Goal: Task Accomplishment & Management: Use online tool/utility

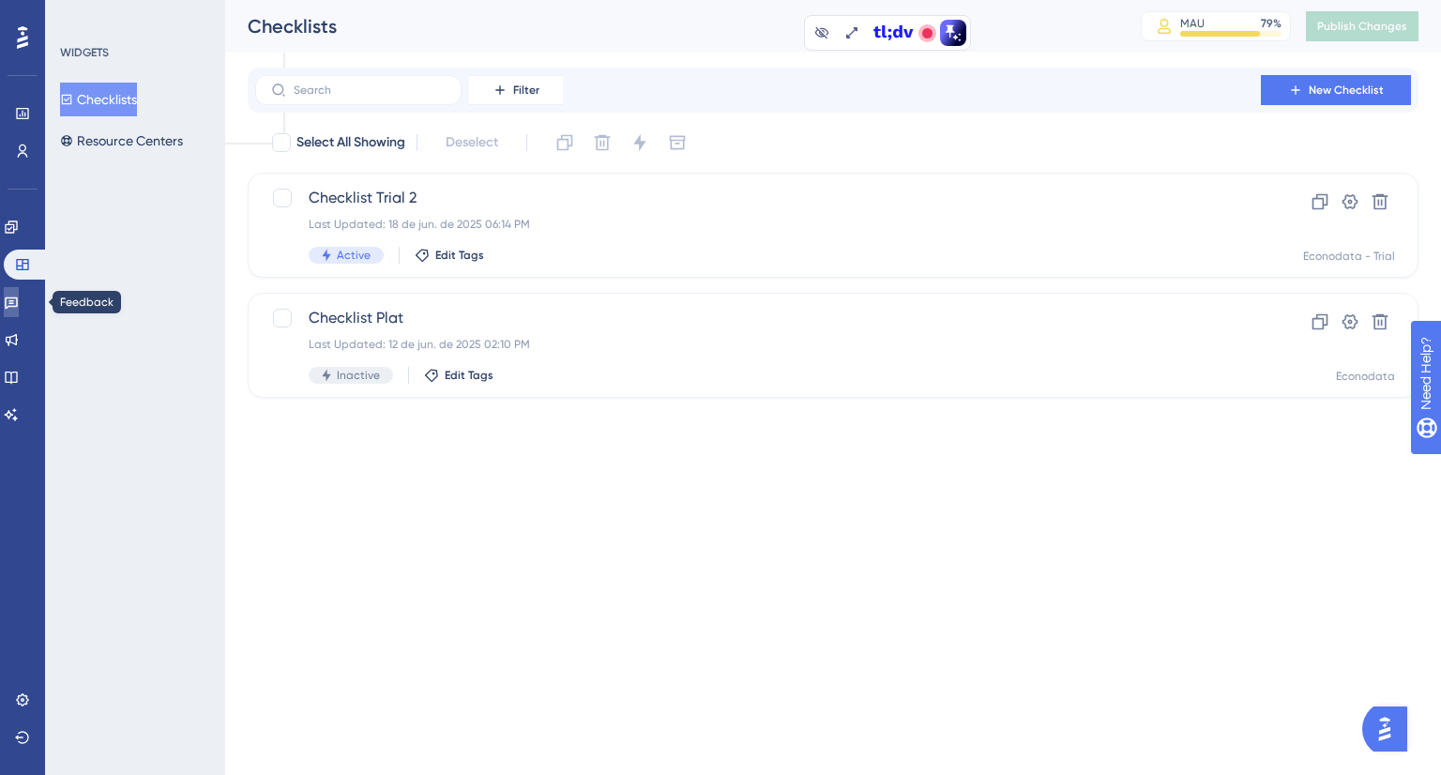
click at [19, 296] on icon at bounding box center [11, 302] width 15 height 15
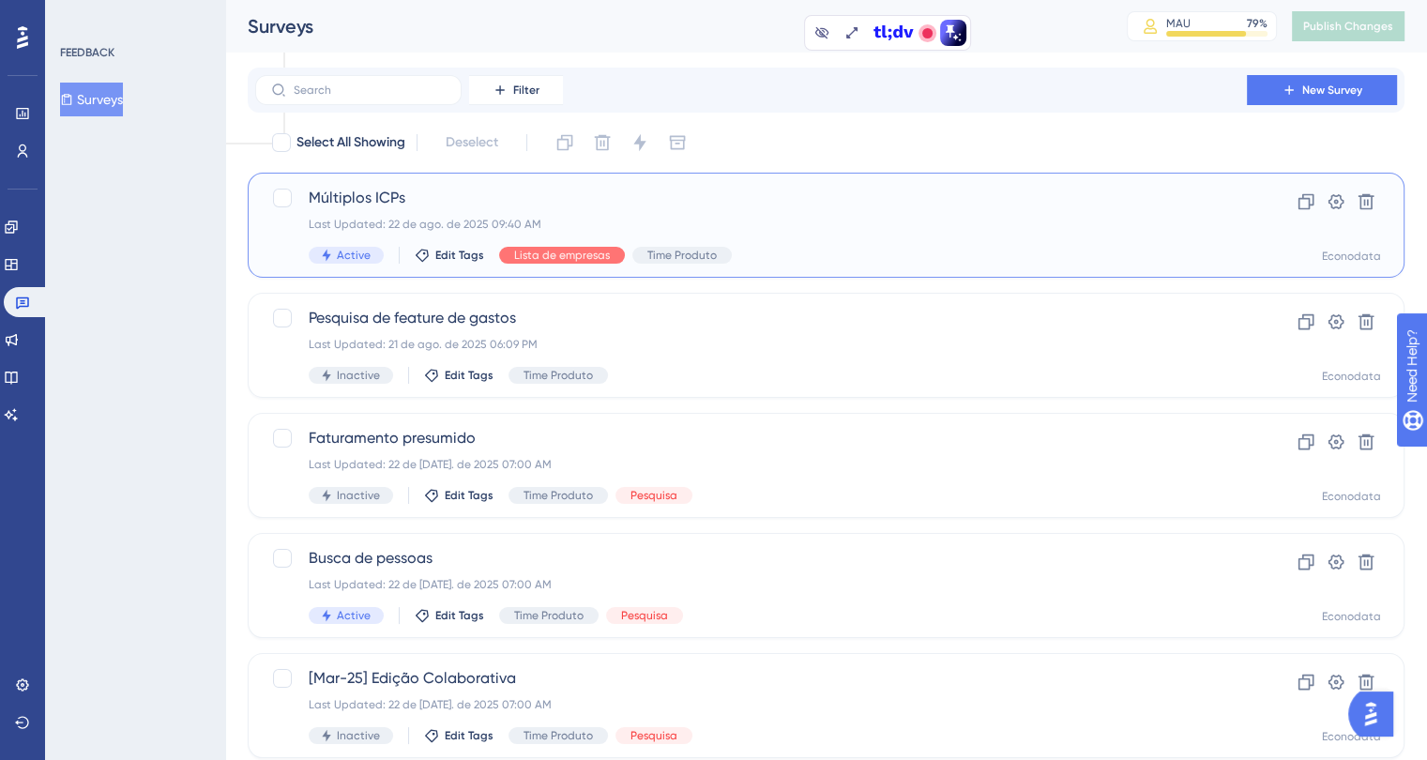
click at [634, 192] on span "Múltiplos ICPs" at bounding box center [751, 198] width 885 height 23
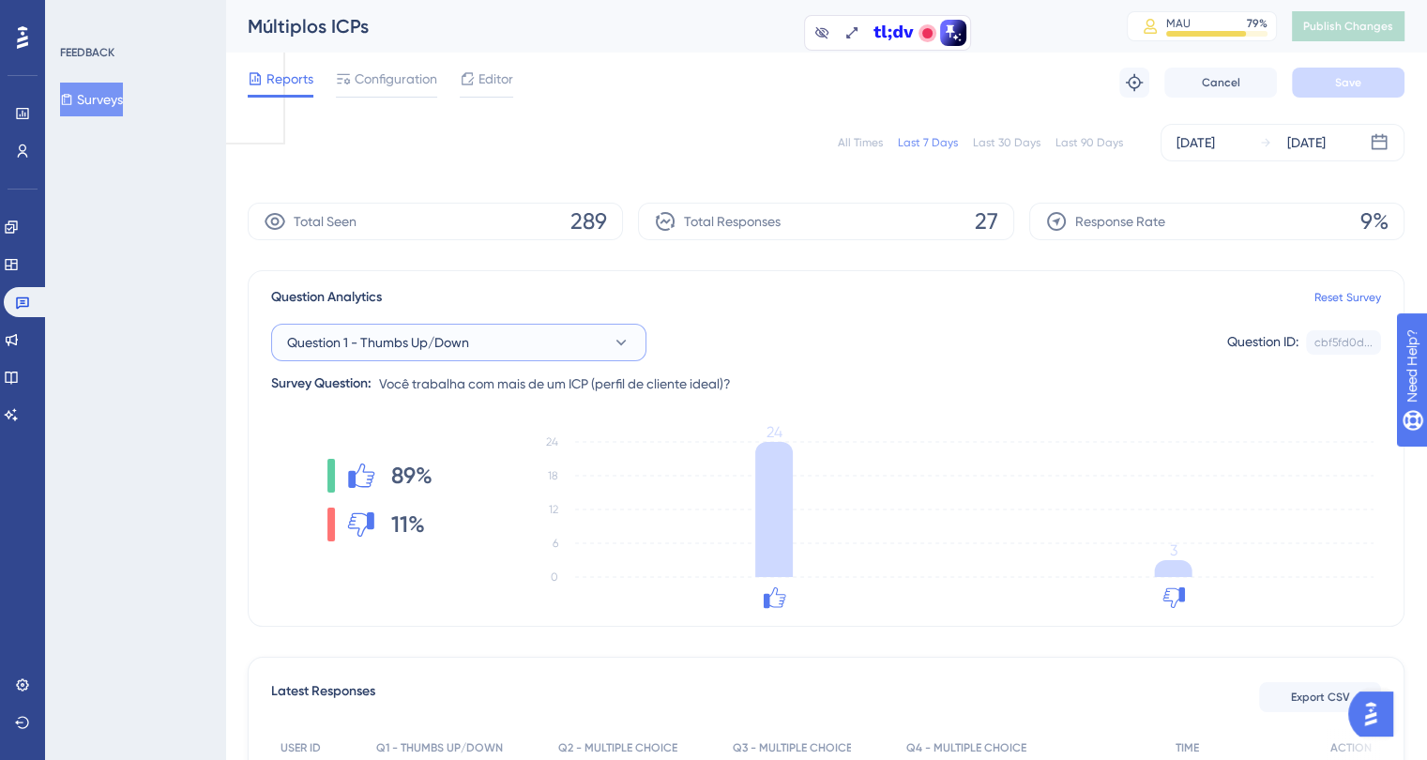
click at [589, 350] on button "Question 1 - Thumbs Up/Down" at bounding box center [458, 343] width 375 height 38
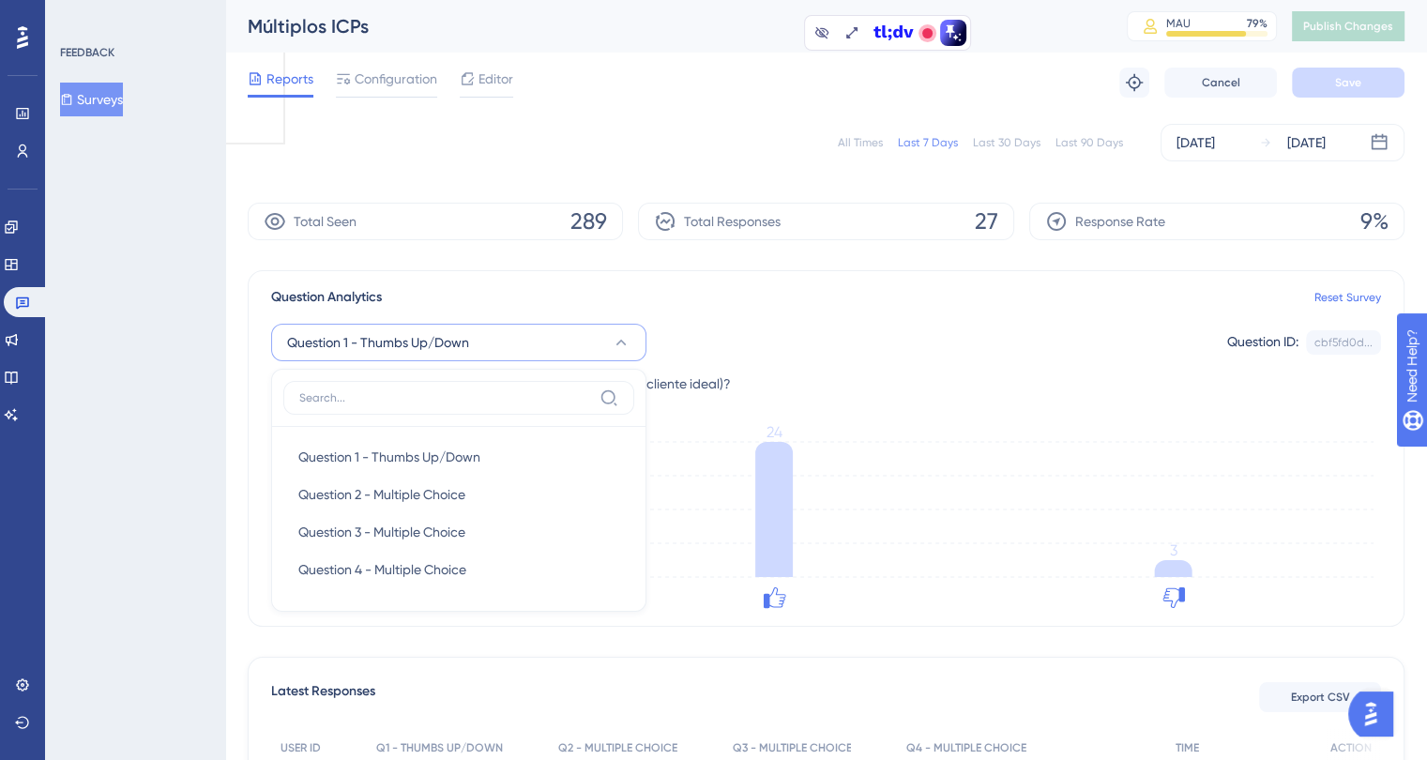
scroll to position [109, 0]
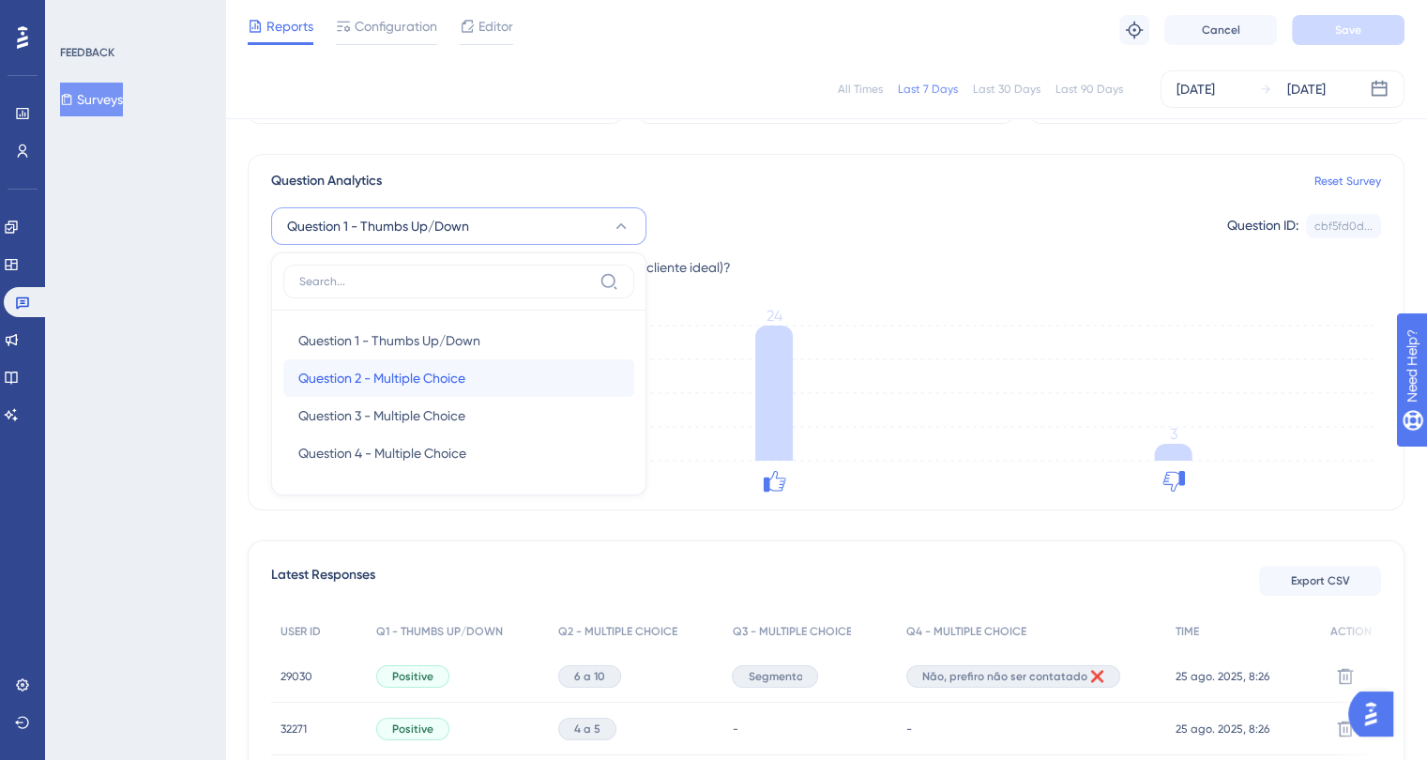
click at [557, 371] on div "Question 2 - Multiple Choice Question 2 - Multiple Choice" at bounding box center [458, 378] width 321 height 38
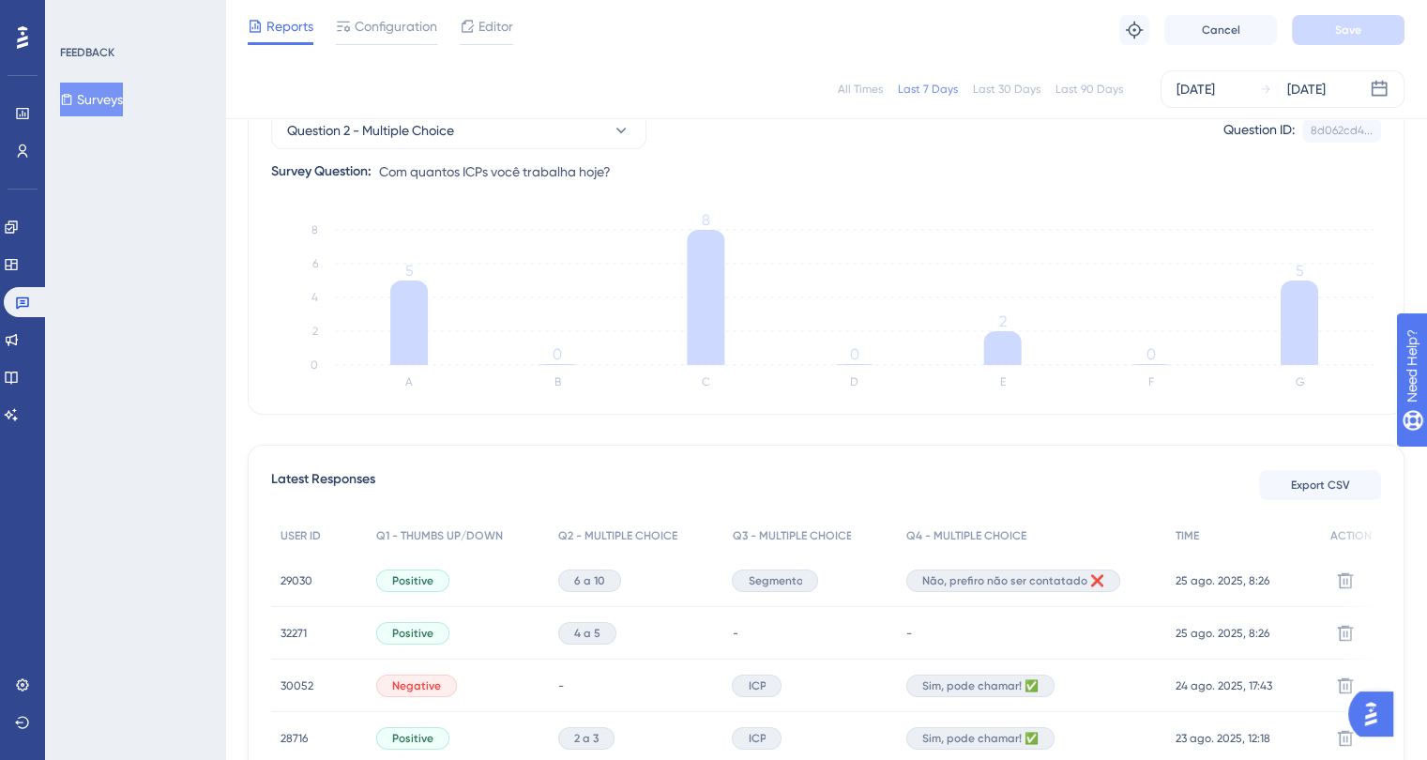
scroll to position [203, 0]
click at [535, 133] on button "Question 2 - Multiple Choice" at bounding box center [458, 133] width 375 height 38
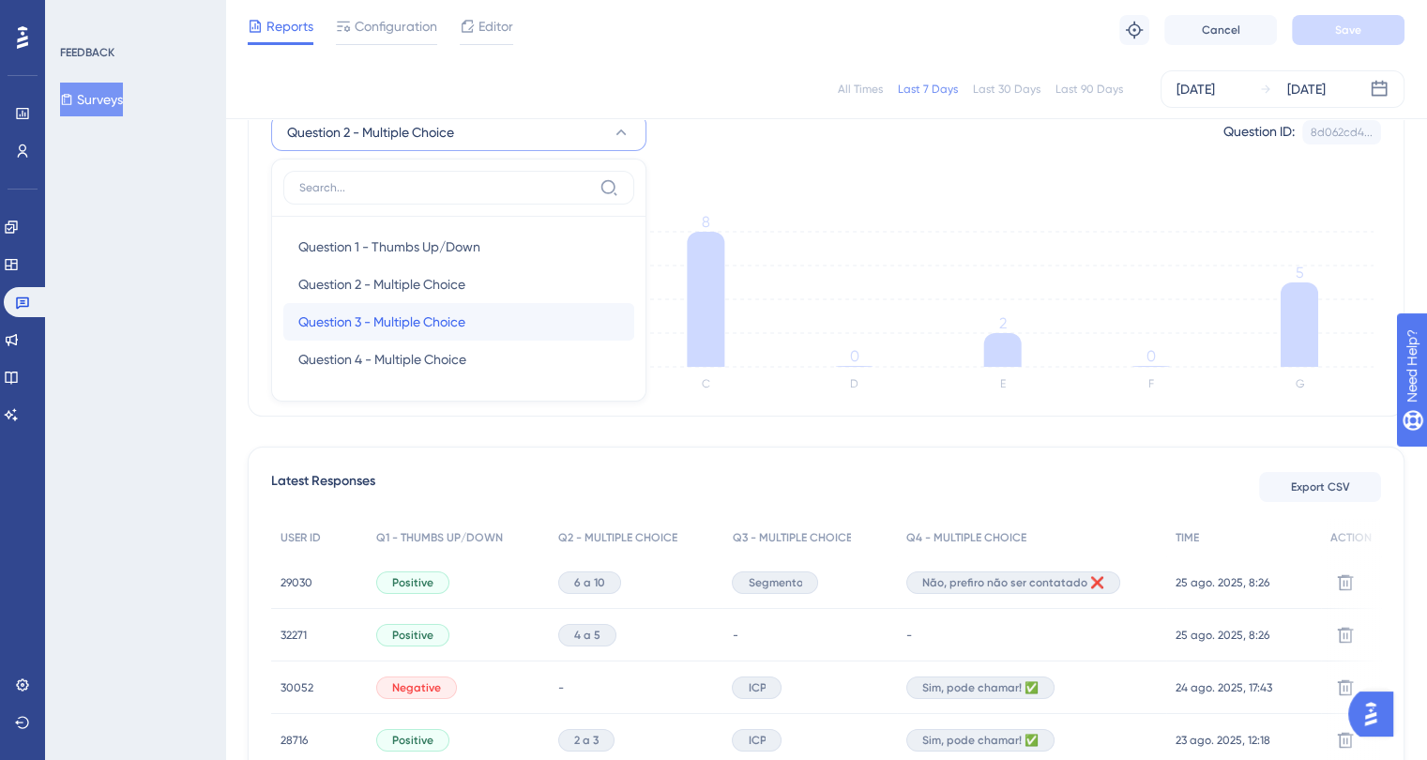
click at [391, 315] on span "Question 3 - Multiple Choice" at bounding box center [381, 322] width 167 height 23
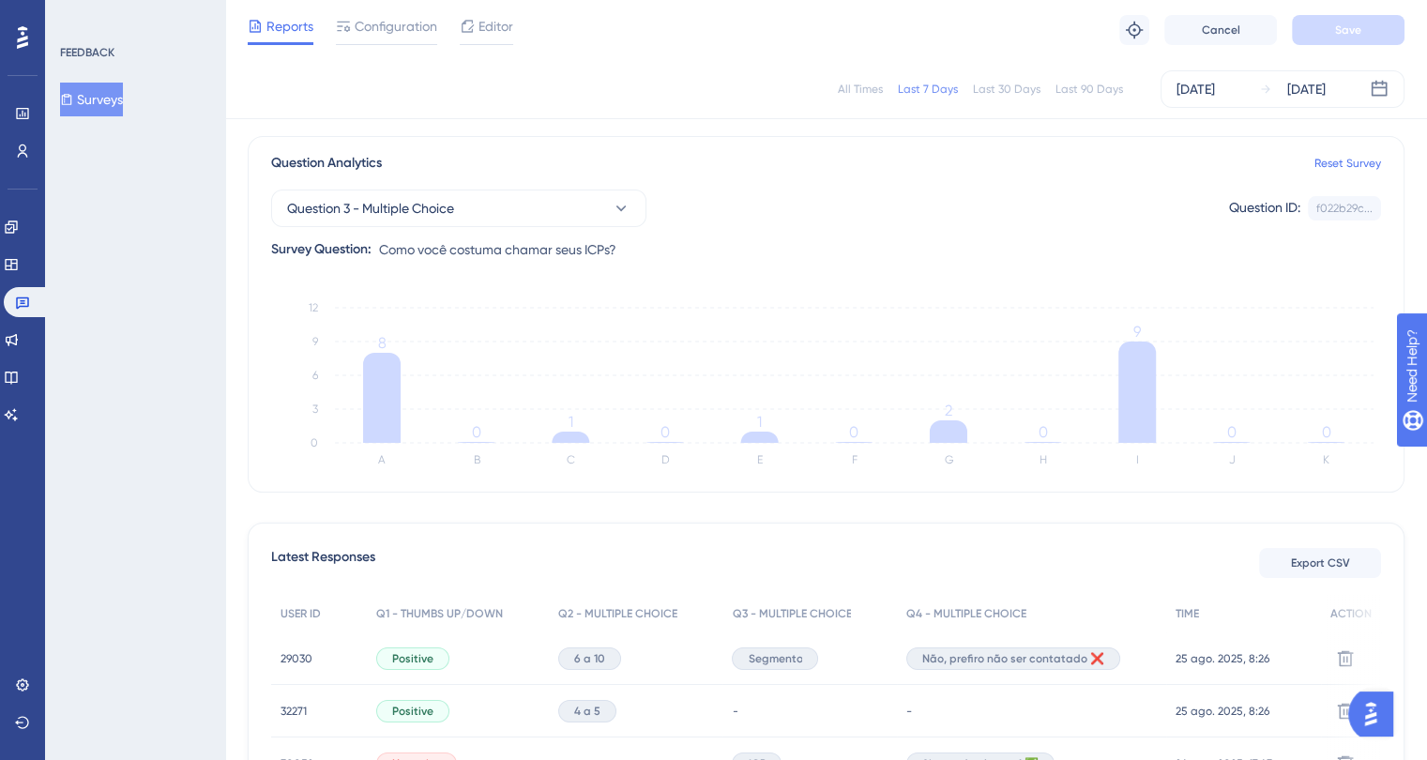
scroll to position [0, 0]
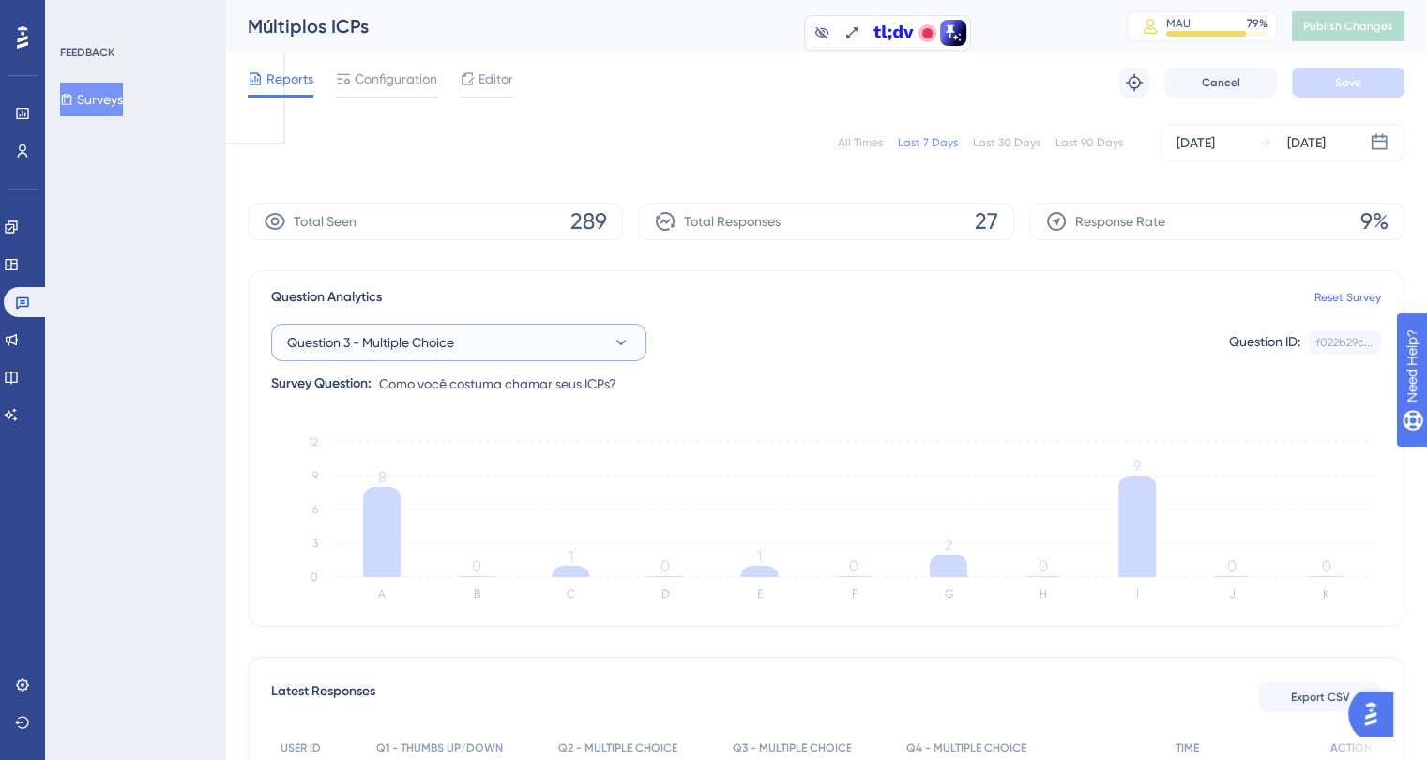
click at [571, 340] on button "Question 3 - Multiple Choice" at bounding box center [458, 343] width 375 height 38
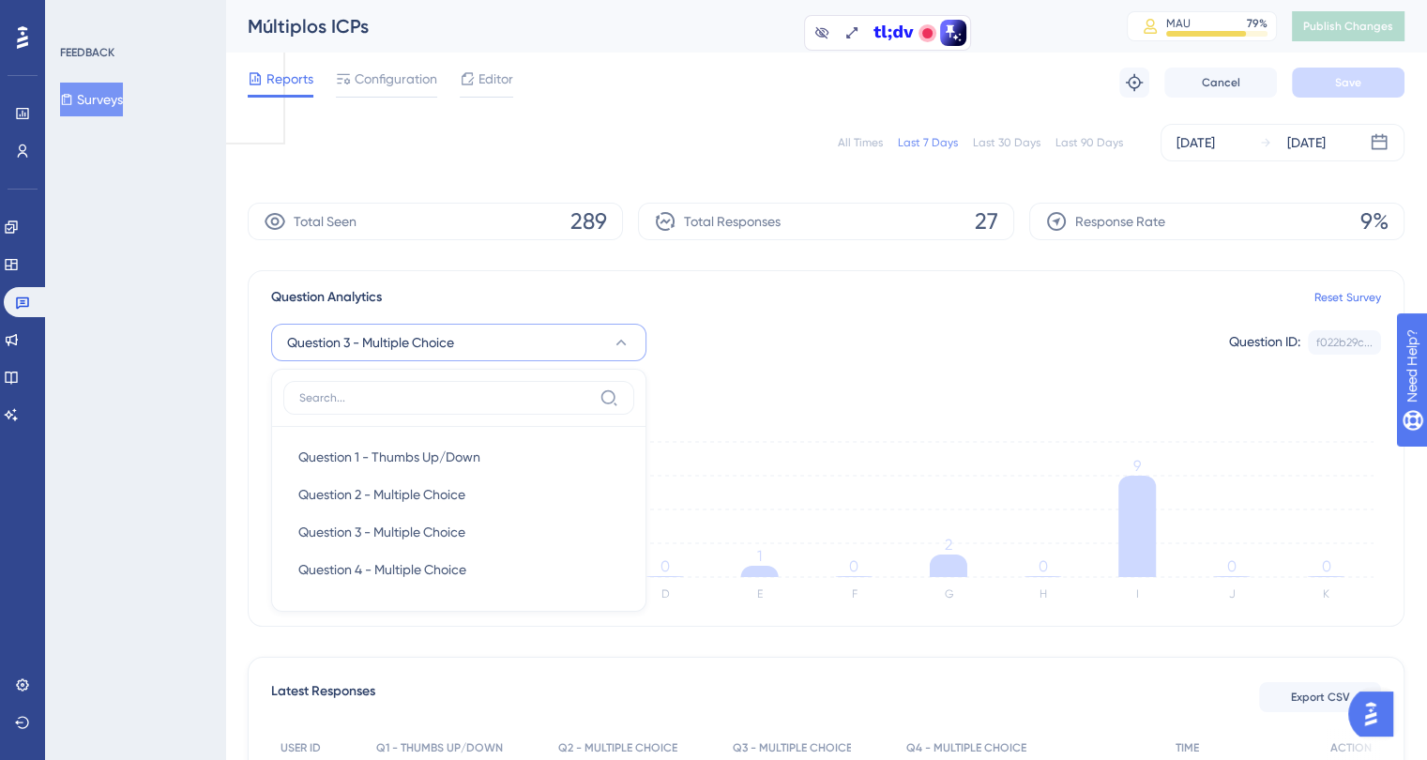
scroll to position [109, 0]
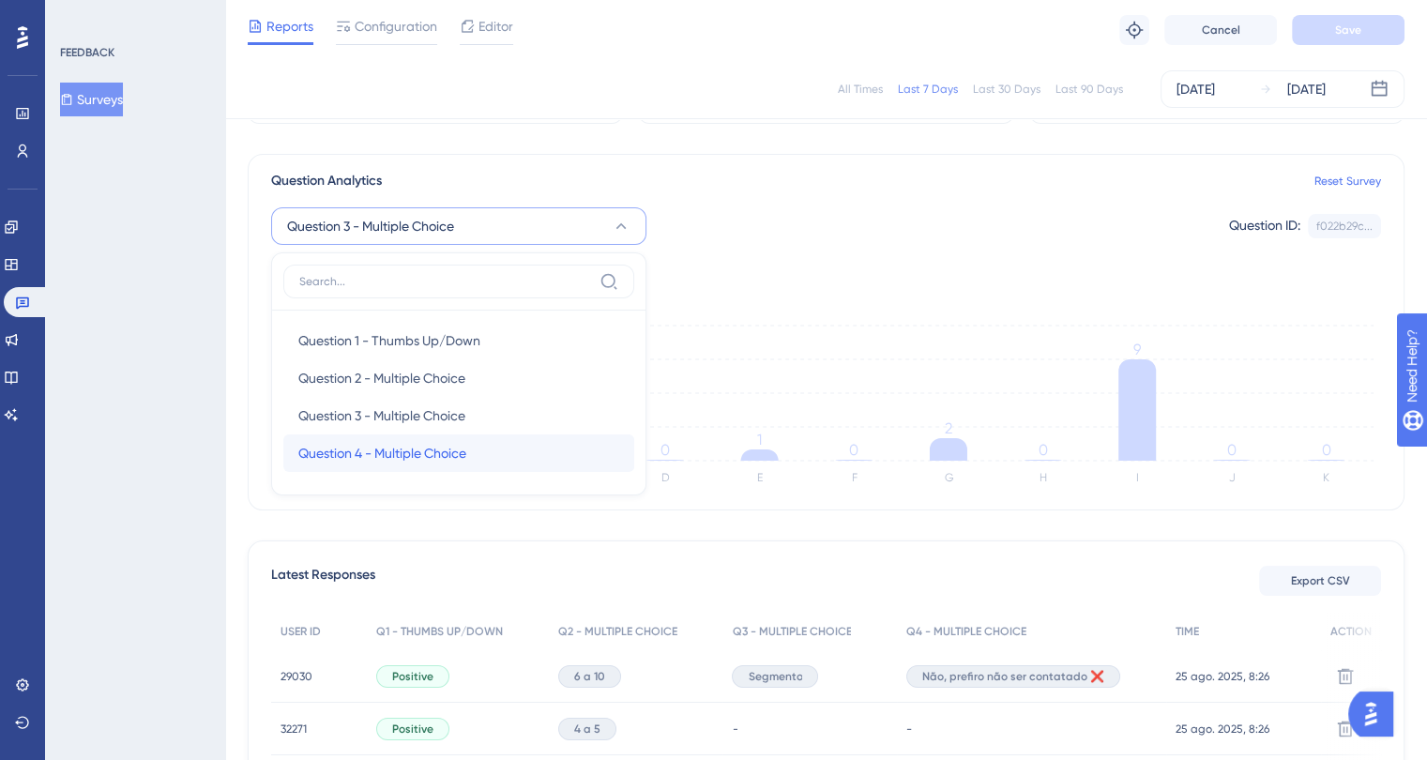
click at [552, 448] on div "Question 4 - Multiple Choice Question 4 - Multiple Choice" at bounding box center [458, 453] width 321 height 38
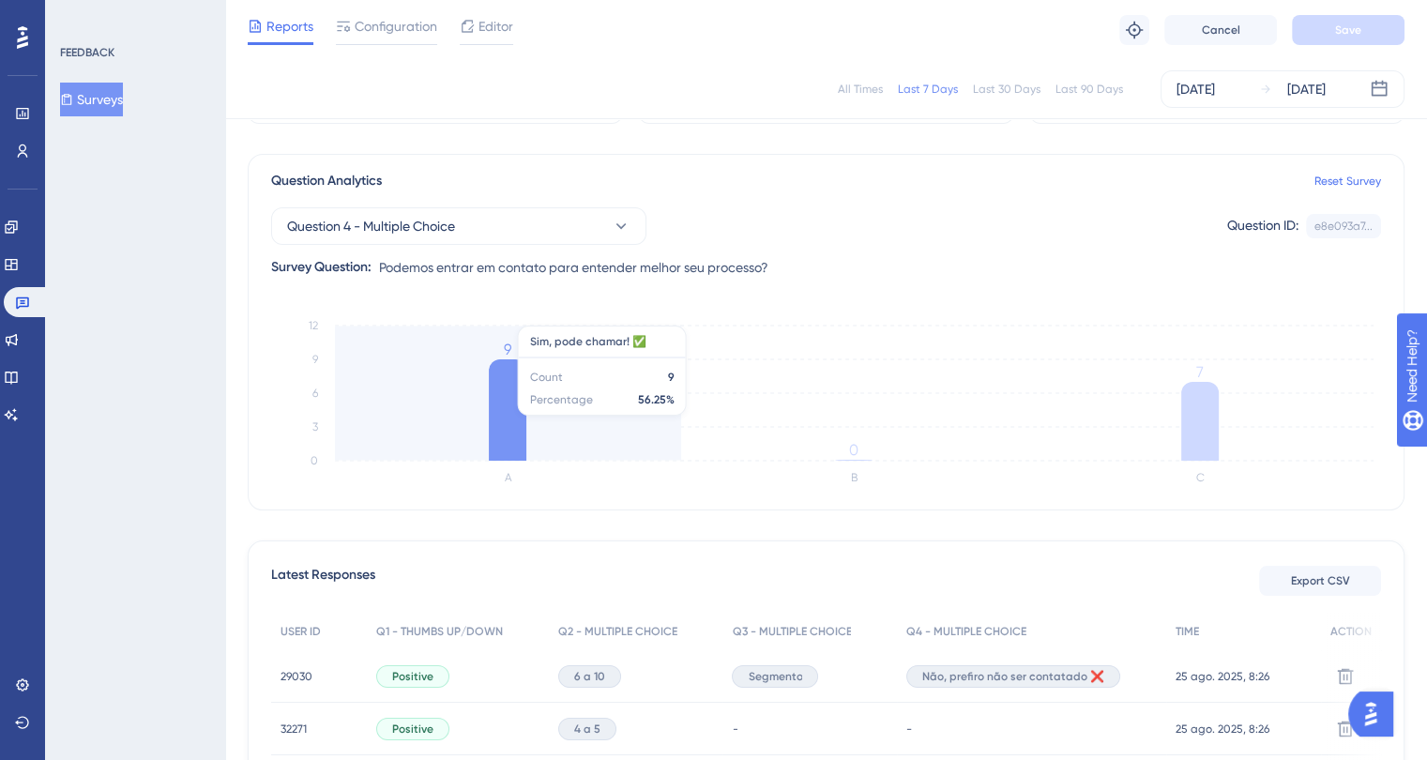
click at [520, 399] on icon at bounding box center [508, 409] width 38 height 101
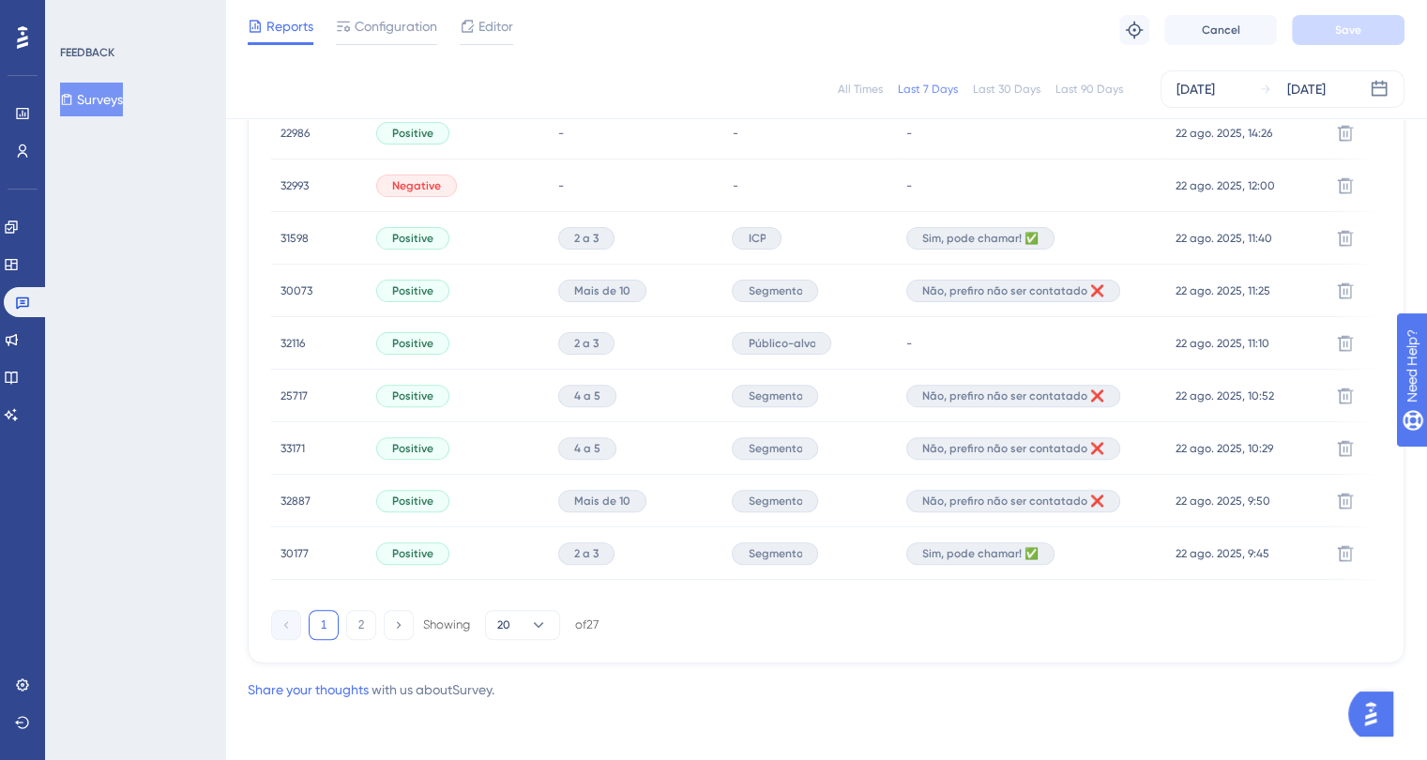
scroll to position [1235, 0]
click at [518, 625] on button "20" at bounding box center [522, 624] width 75 height 30
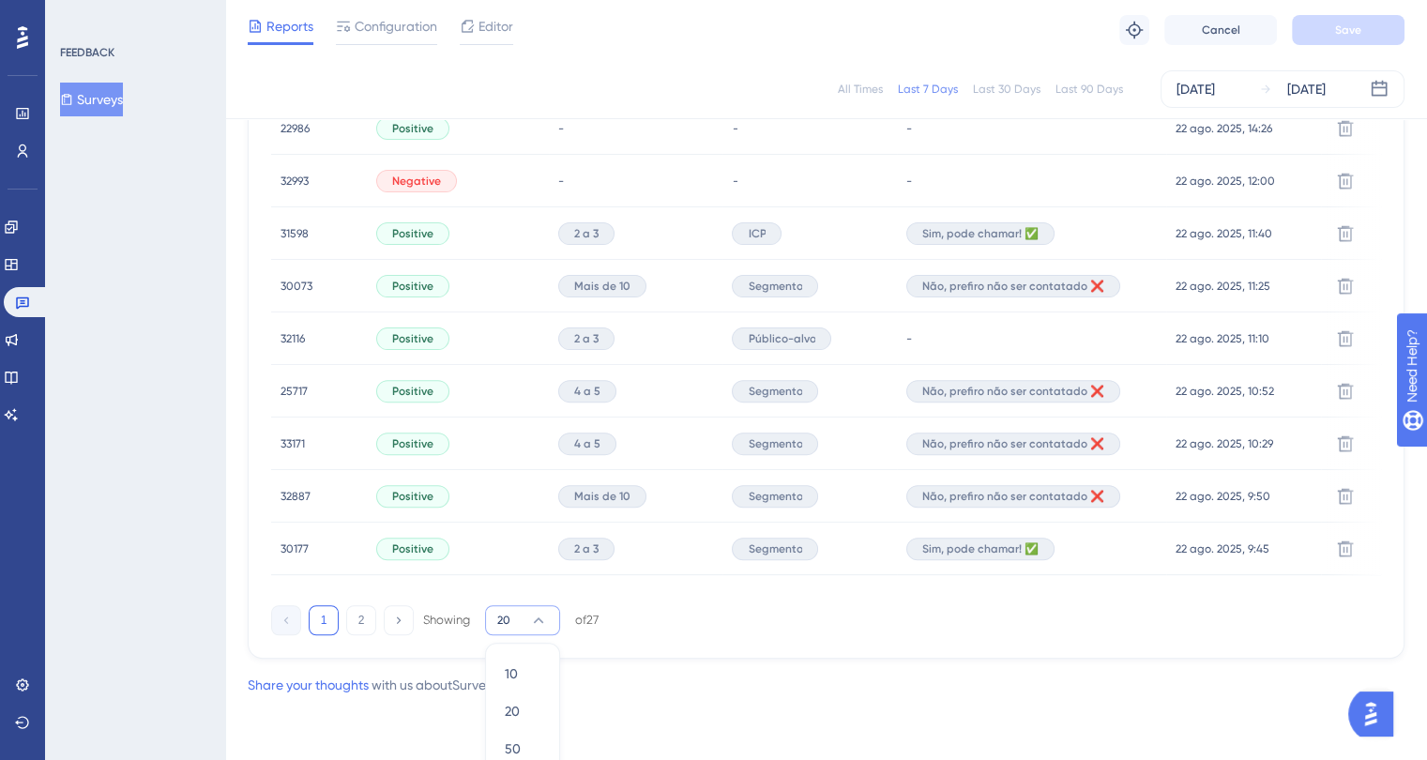
scroll to position [1259, 0]
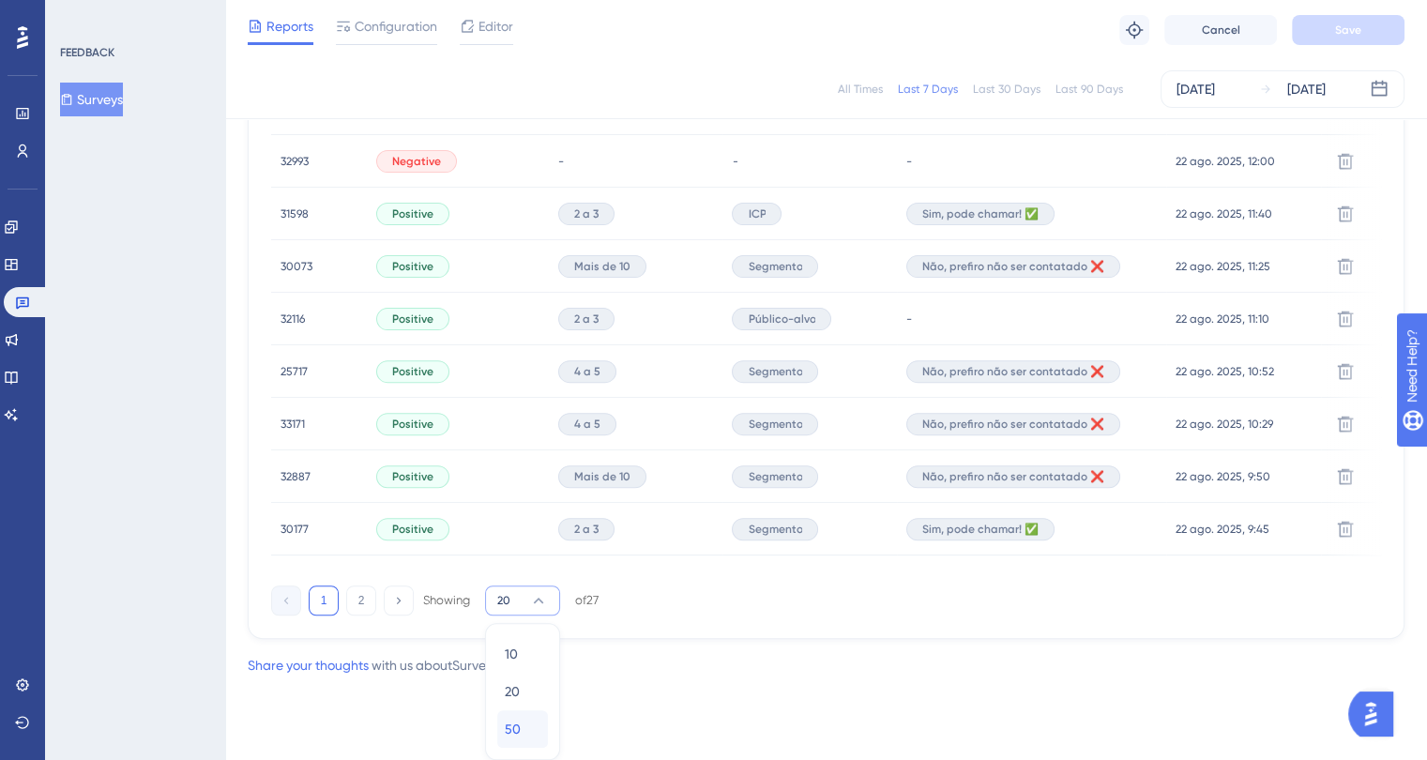
click at [529, 729] on div "50 50" at bounding box center [523, 729] width 36 height 38
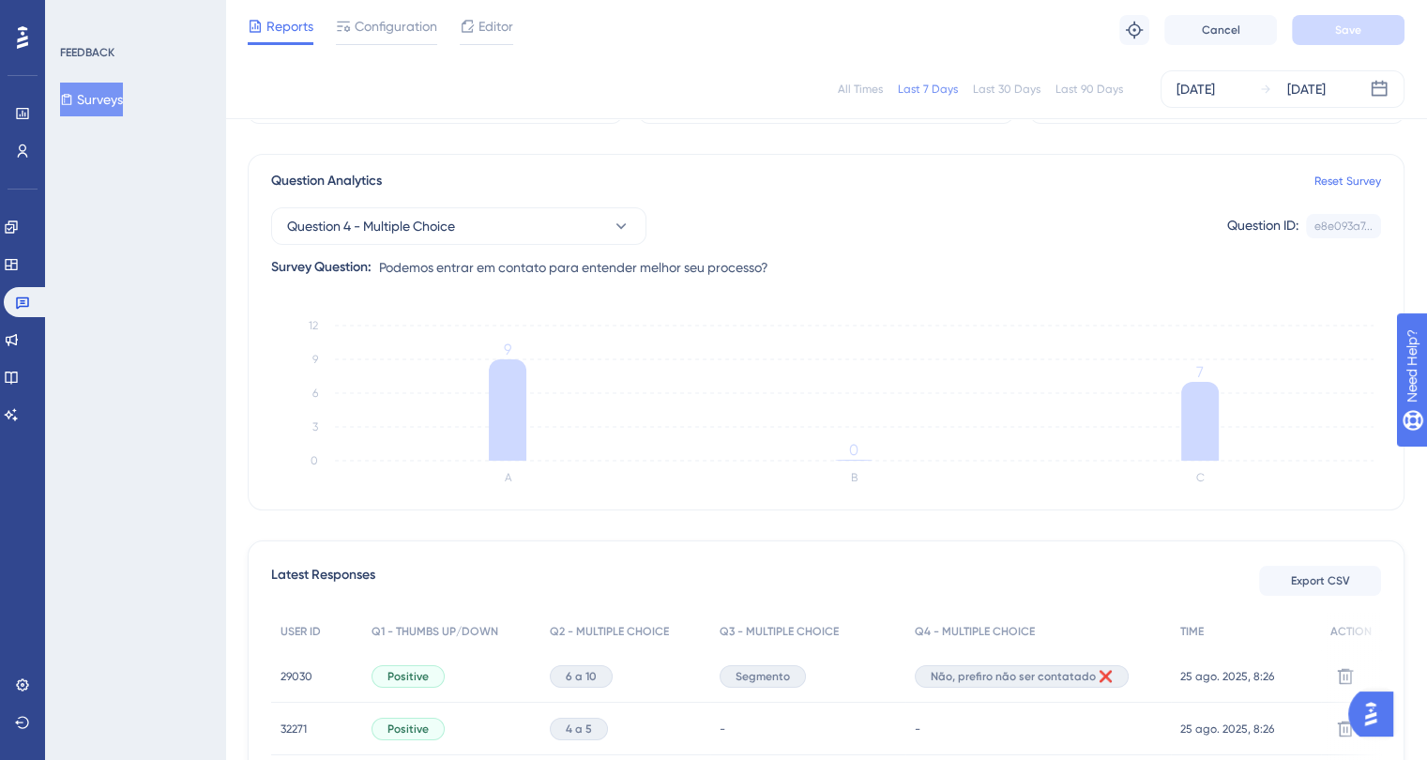
scroll to position [0, 0]
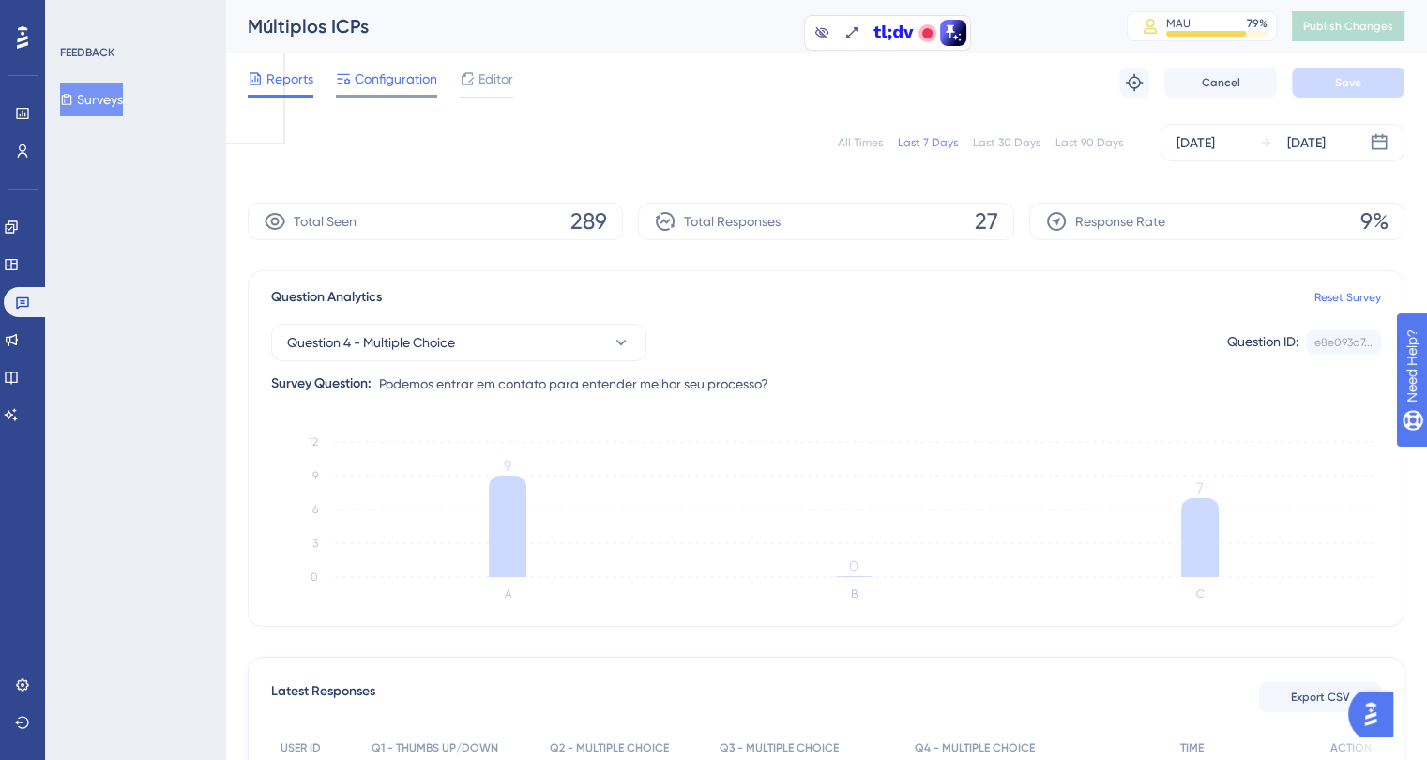
click at [336, 75] on icon at bounding box center [343, 78] width 15 height 15
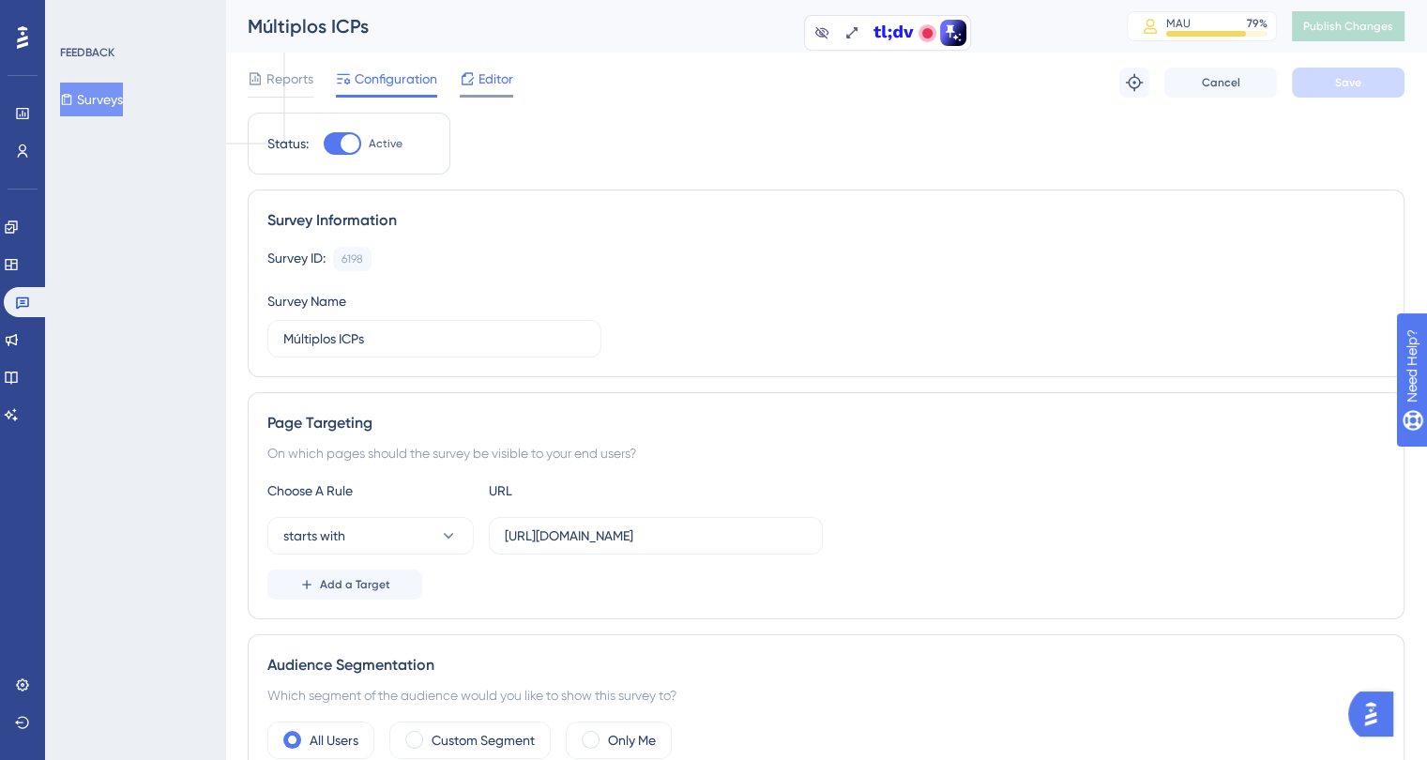
click at [480, 87] on span "Editor" at bounding box center [496, 79] width 35 height 23
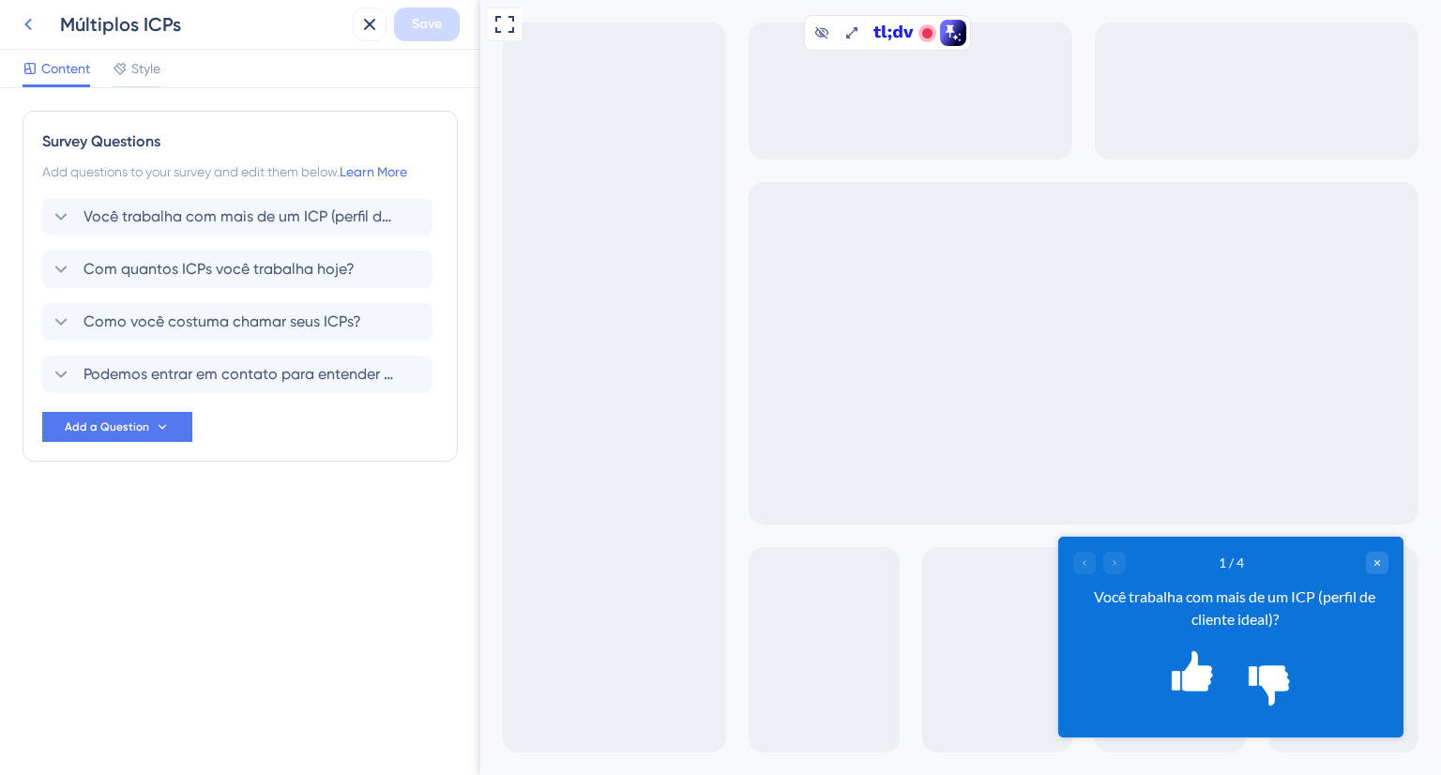
click at [34, 26] on icon at bounding box center [28, 24] width 23 height 23
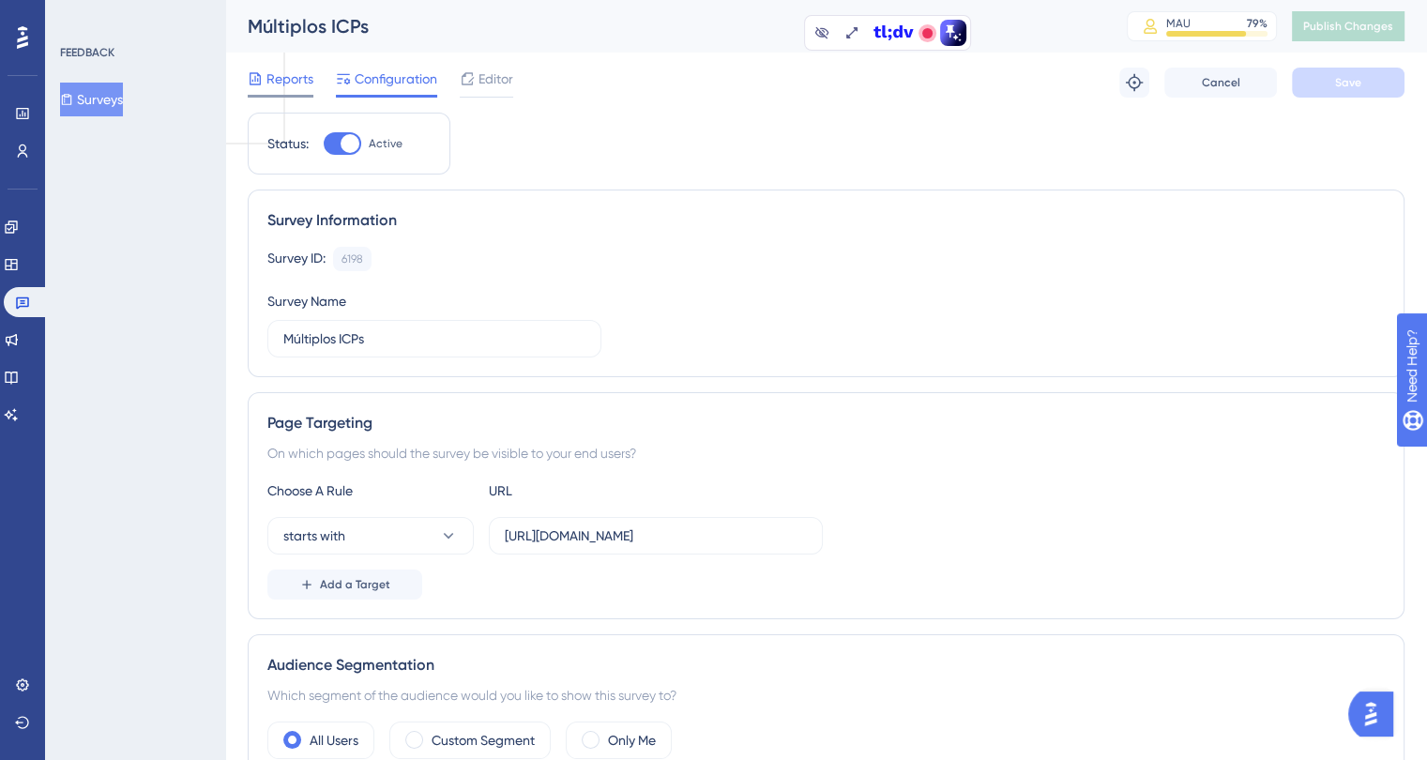
click at [299, 75] on span "Reports" at bounding box center [290, 79] width 47 height 23
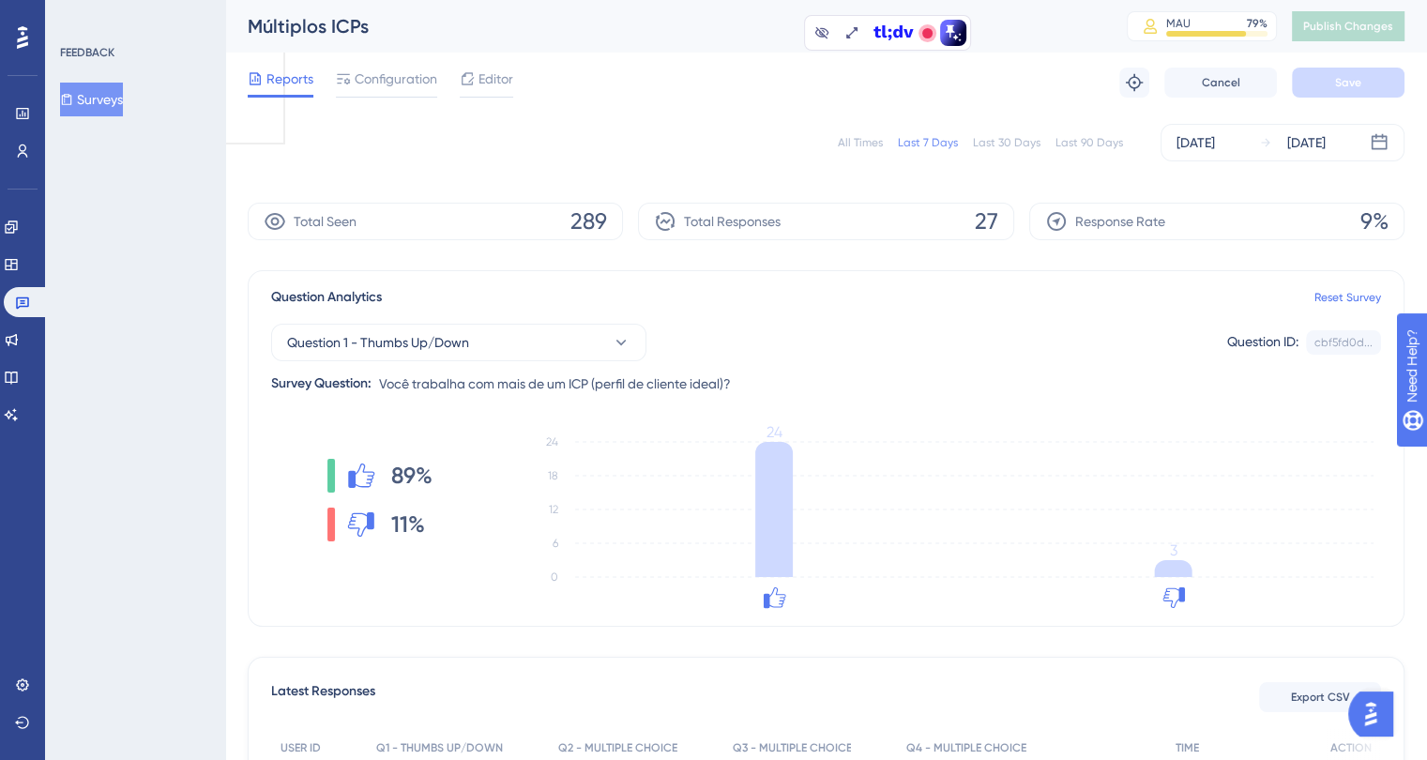
click at [828, 134] on div "All Times Last 7 Days Last 30 Days Last 90 Days [DATE] [DATE]" at bounding box center [826, 143] width 1157 height 38
click at [843, 140] on div "All Times" at bounding box center [860, 142] width 45 height 15
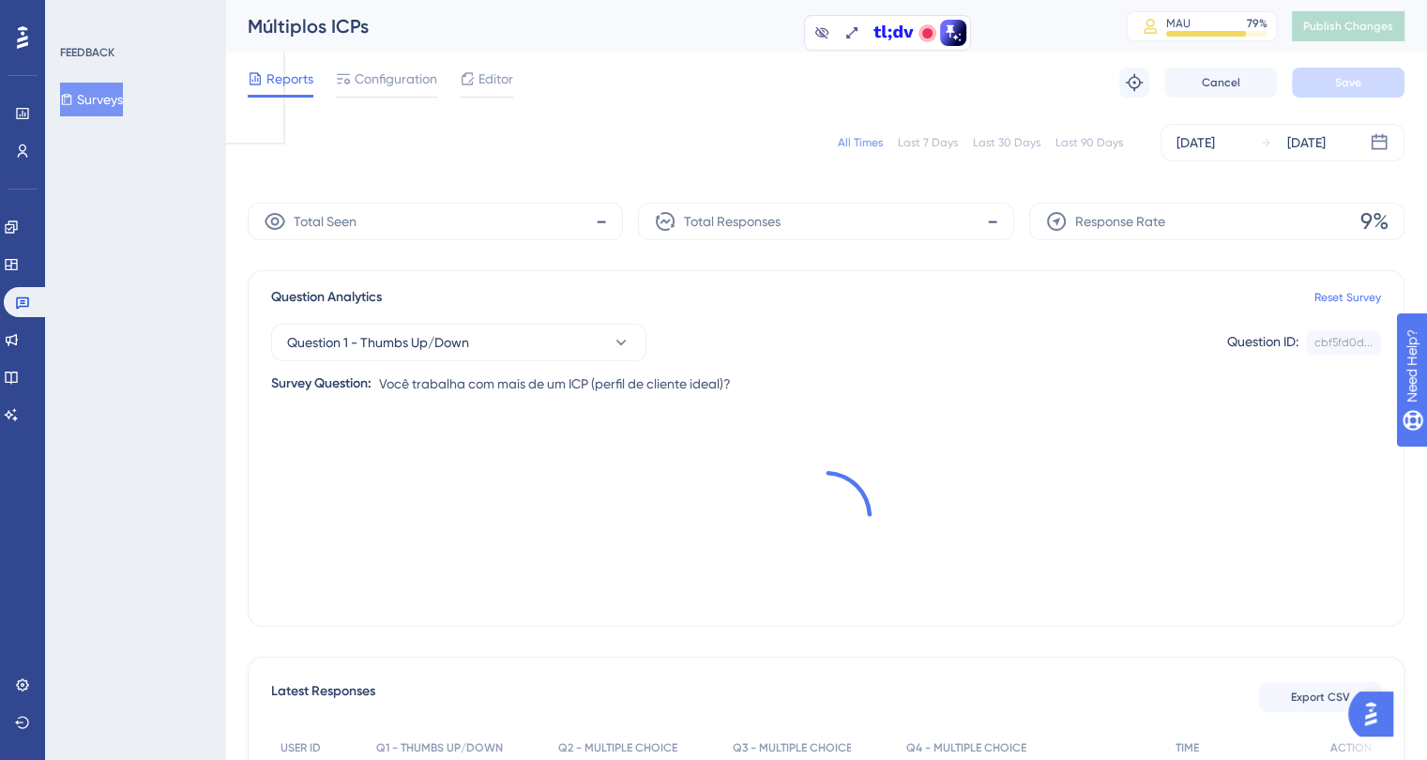
click at [863, 152] on div "All Times Last 7 Days Last 30 Days Last 90 Days [DATE] [DATE]" at bounding box center [826, 143] width 1157 height 38
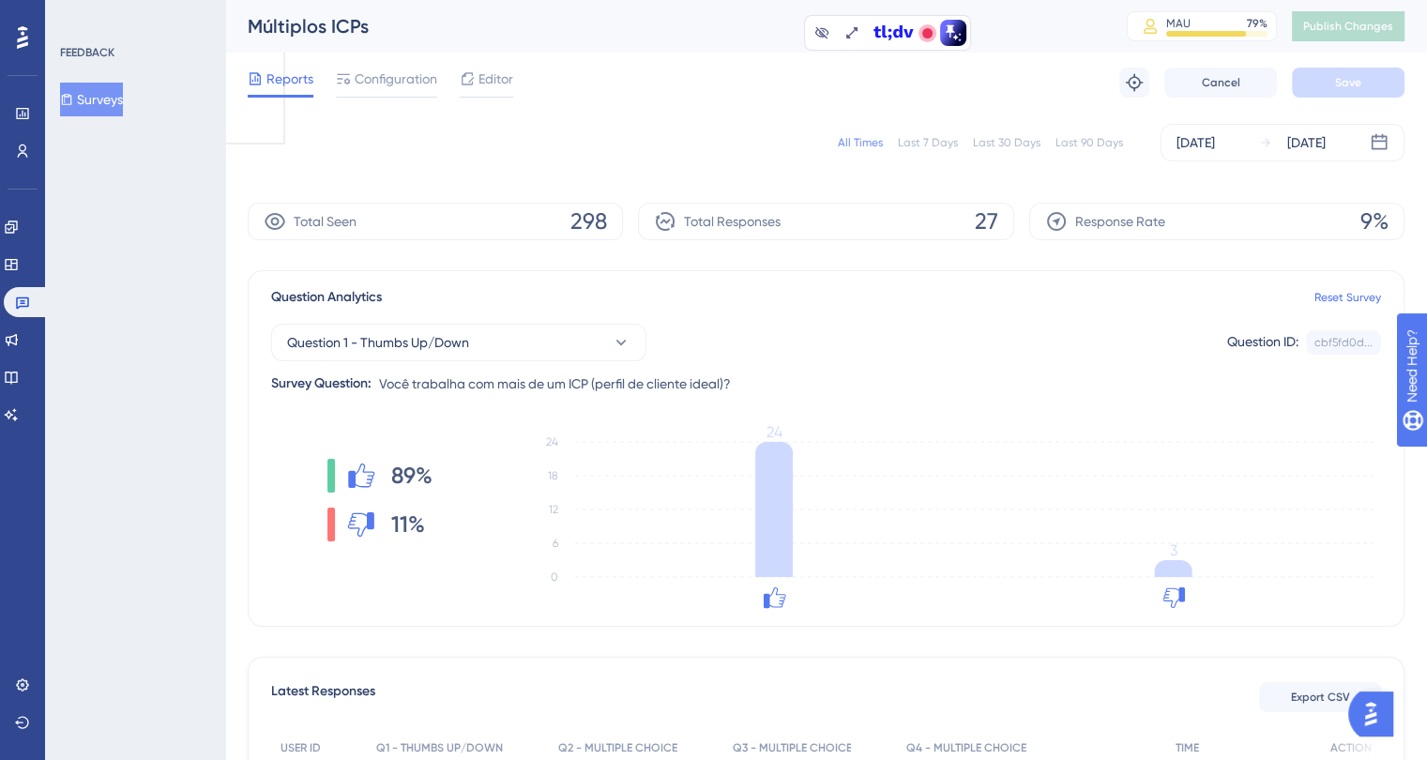
click at [116, 95] on button "Surveys" at bounding box center [91, 100] width 63 height 34
